Goal: Find specific page/section: Find specific page/section

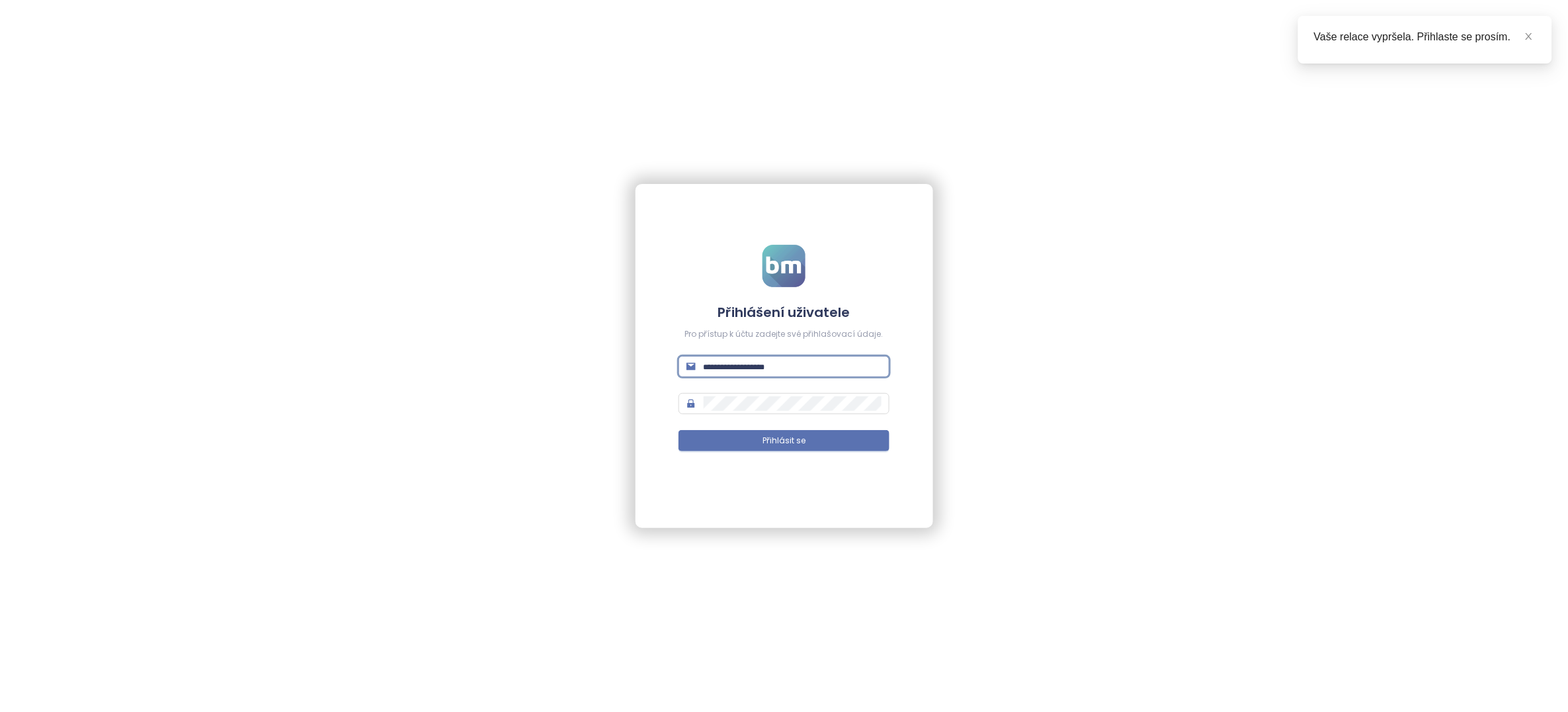
type input "**********"
click at [784, 441] on button "Přihlásit se" at bounding box center [784, 440] width 211 height 21
click at [1536, 37] on link at bounding box center [1529, 36] width 15 height 15
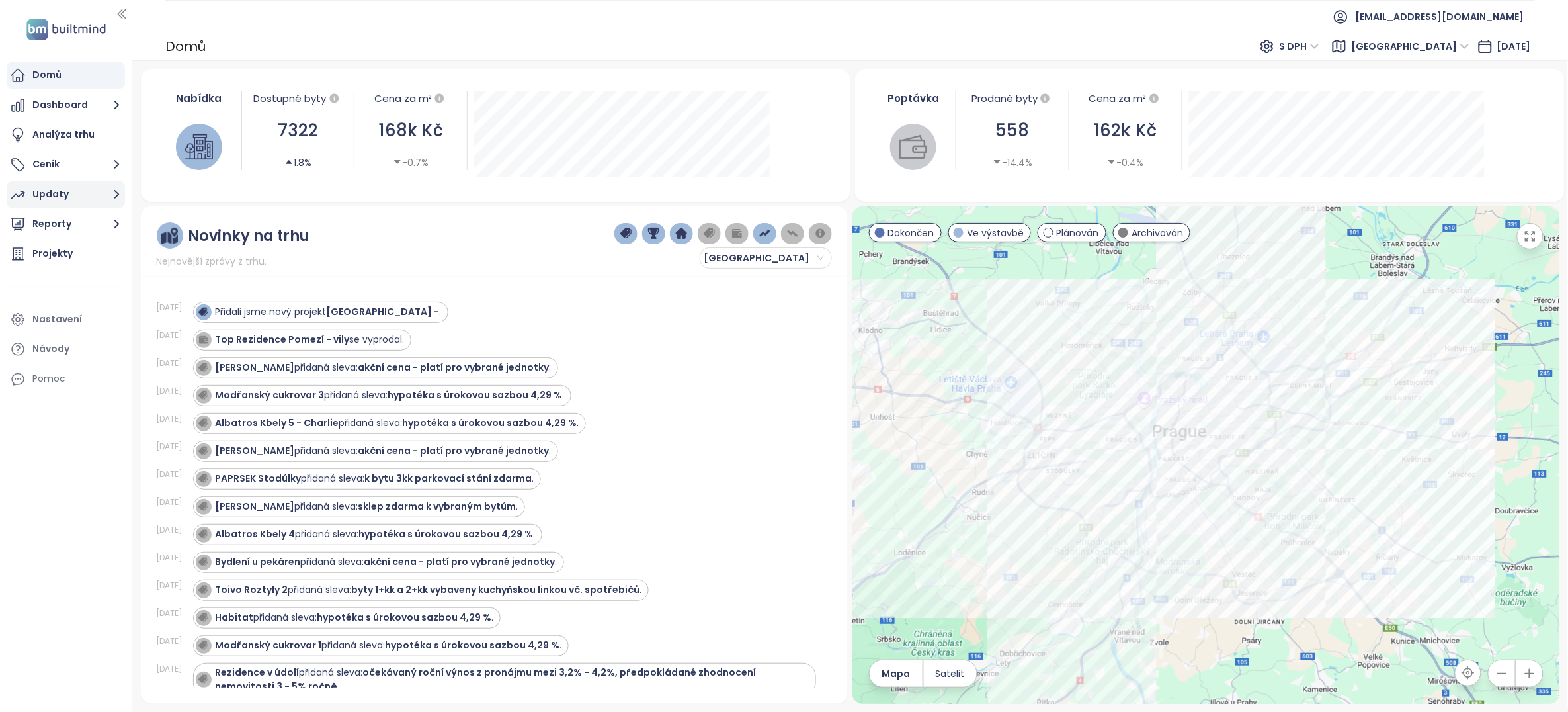
click at [48, 191] on div "Updaty" at bounding box center [50, 194] width 37 height 16
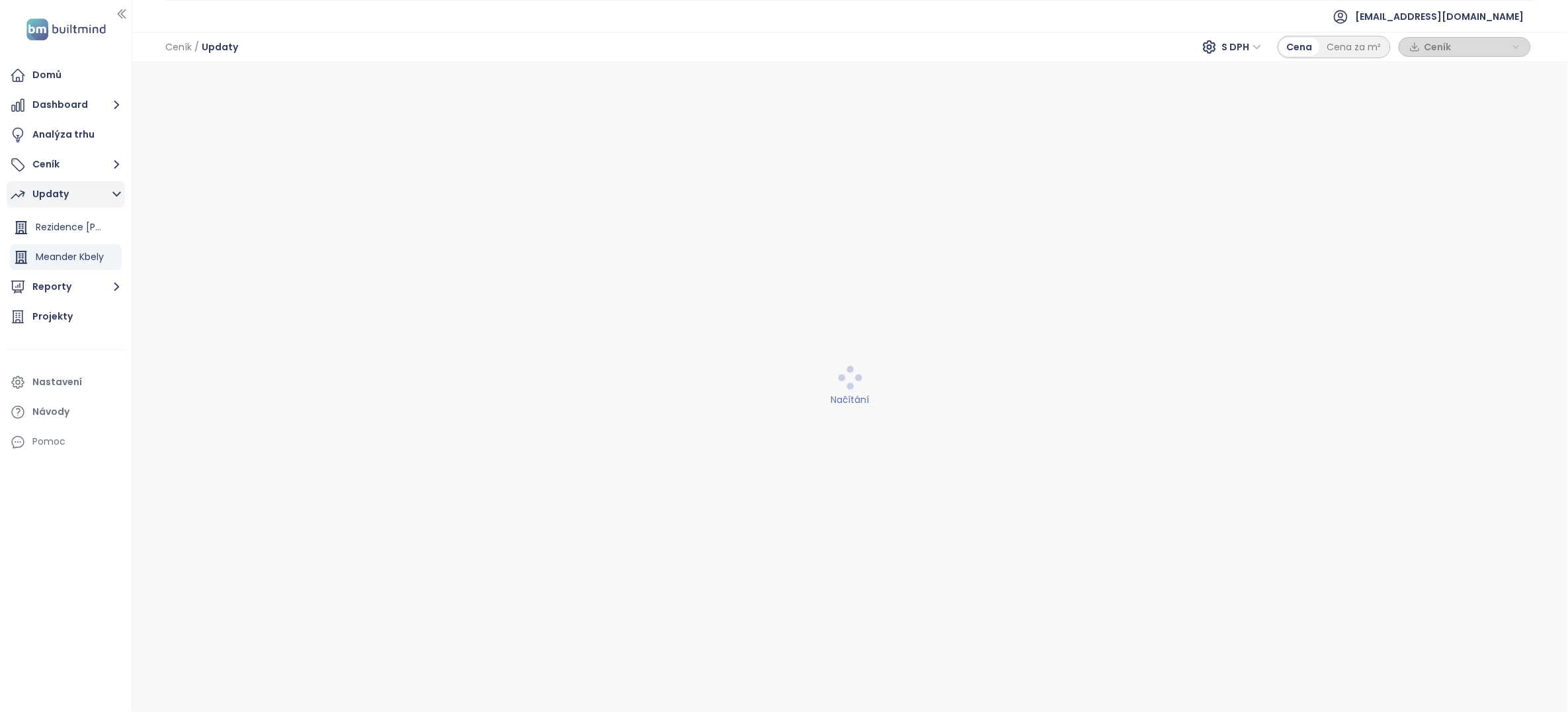
click at [54, 199] on div "Updaty" at bounding box center [50, 194] width 37 height 16
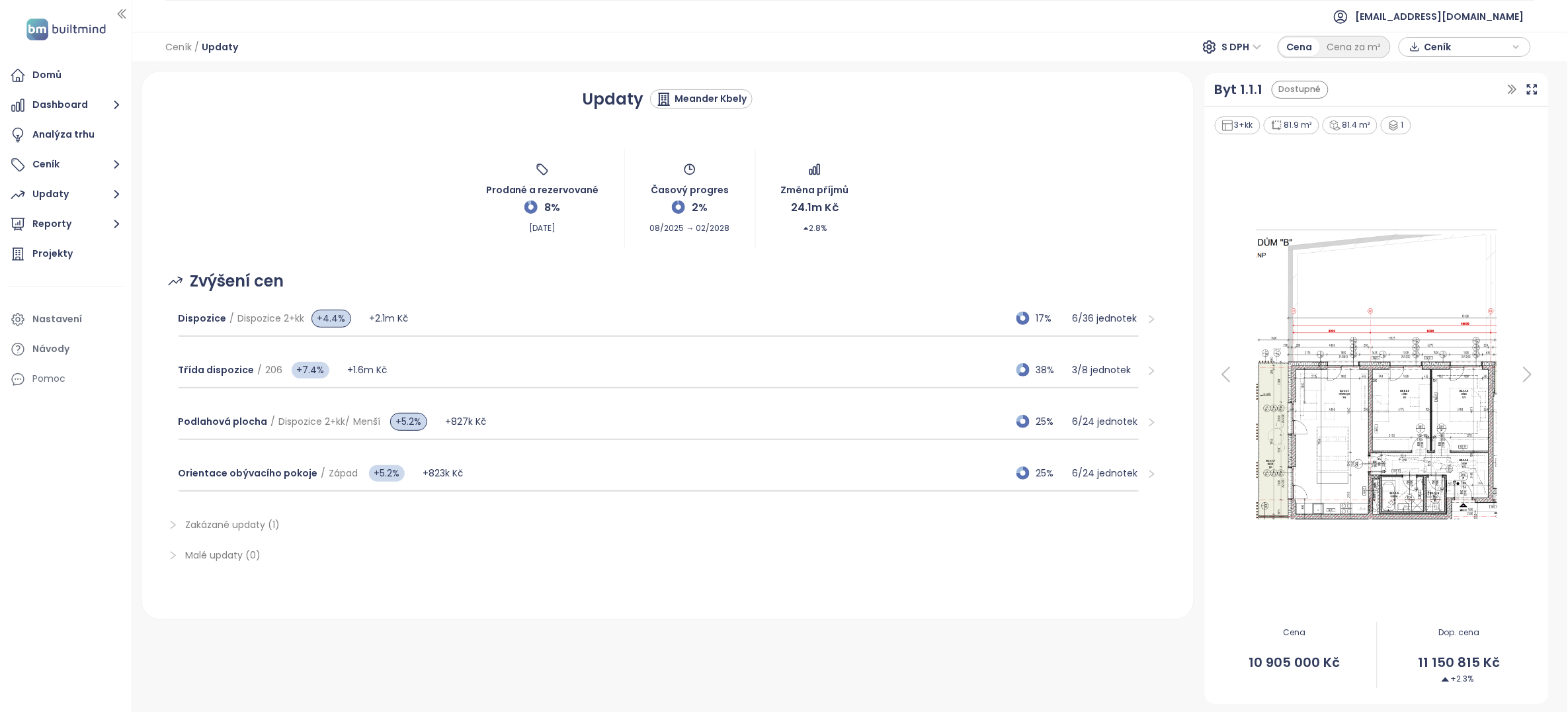
click at [1149, 426] on icon "right" at bounding box center [1152, 422] width 5 height 9
